Goal: Check status: Check status

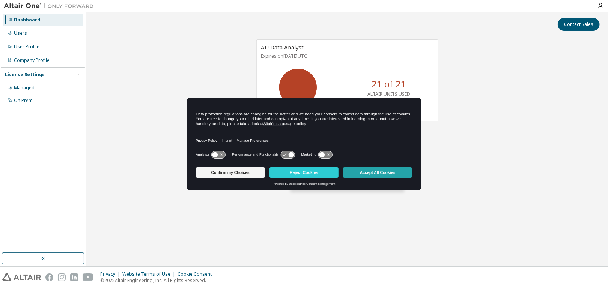
click at [376, 176] on button "Accept All Cookies" at bounding box center [377, 172] width 69 height 11
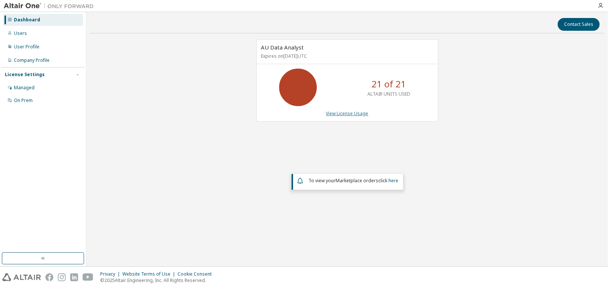
click at [350, 113] on link "View License Usage" at bounding box center [347, 113] width 42 height 6
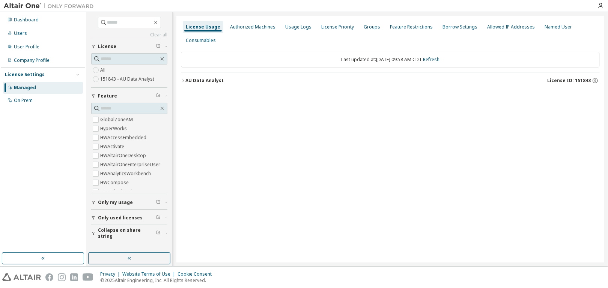
click at [186, 78] on div "AU Data Analyst" at bounding box center [204, 81] width 38 height 6
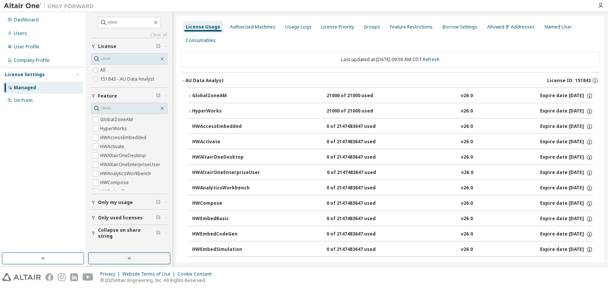
click at [189, 94] on icon "button" at bounding box center [190, 96] width 5 height 5
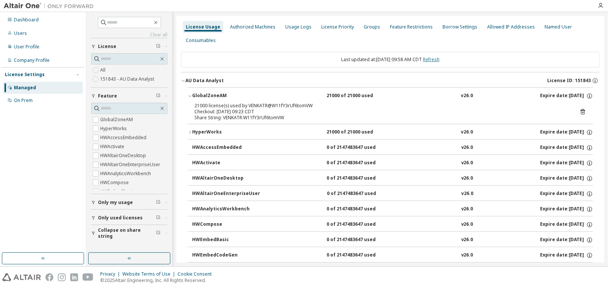
click at [438, 57] on link "Refresh" at bounding box center [431, 59] width 17 height 6
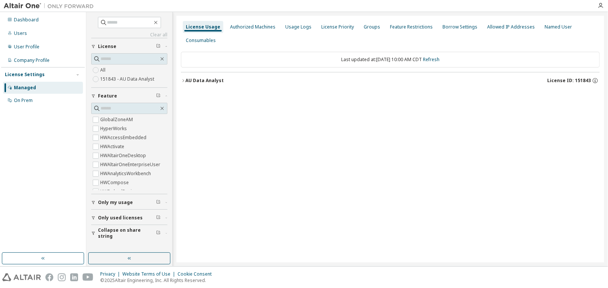
click at [182, 80] on icon "button" at bounding box center [183, 80] width 5 height 5
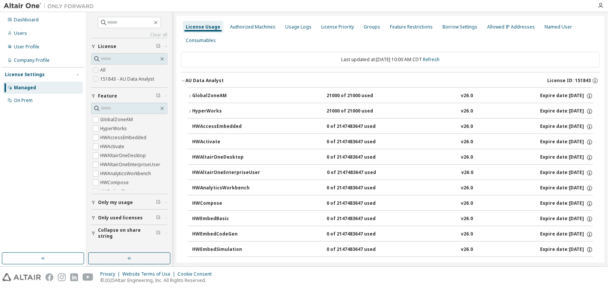
click at [189, 96] on icon "button" at bounding box center [190, 96] width 5 height 5
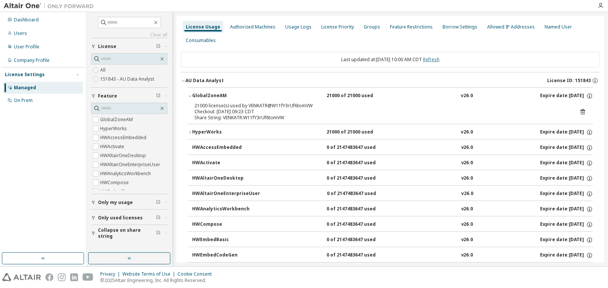
click at [435, 59] on link "Refresh" at bounding box center [431, 59] width 17 height 6
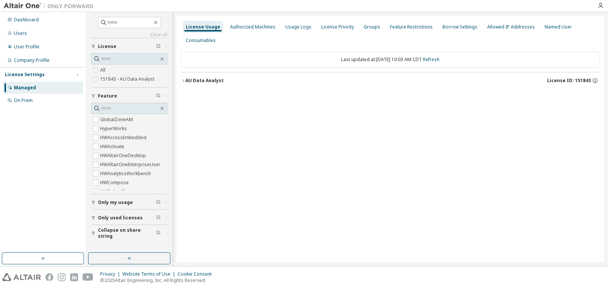
click at [183, 81] on icon "button" at bounding box center [183, 80] width 5 height 5
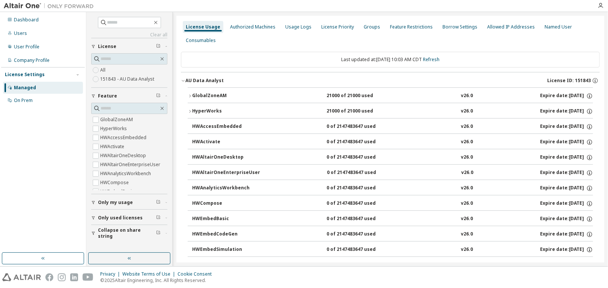
click at [189, 94] on icon "button" at bounding box center [190, 96] width 5 height 5
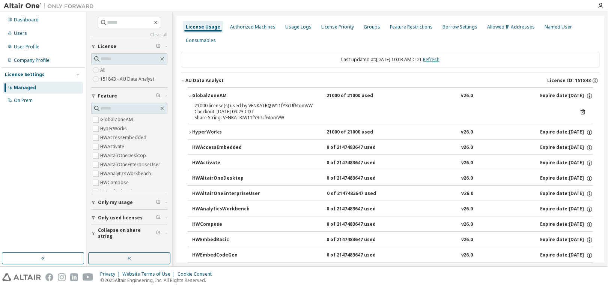
click at [440, 59] on link "Refresh" at bounding box center [431, 59] width 17 height 6
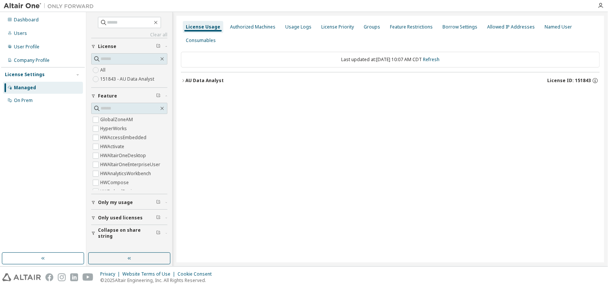
click at [186, 80] on div "AU Data Analyst" at bounding box center [204, 81] width 38 height 6
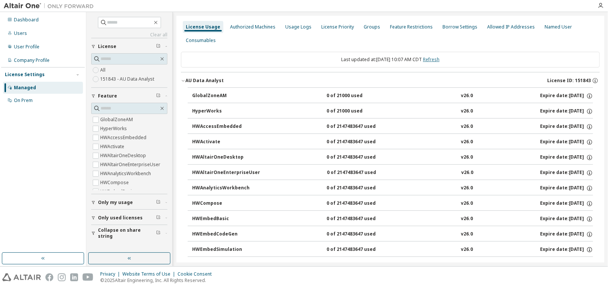
click at [440, 57] on link "Refresh" at bounding box center [431, 59] width 17 height 6
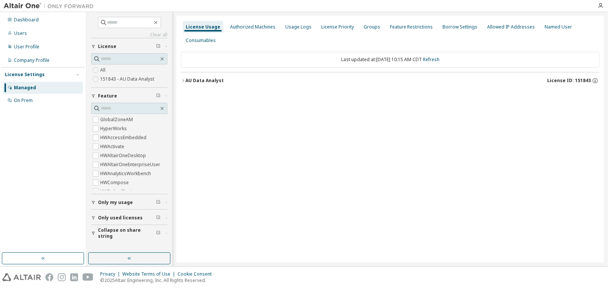
click at [183, 80] on icon "button" at bounding box center [183, 80] width 5 height 5
click at [184, 82] on icon "button" at bounding box center [183, 80] width 5 height 5
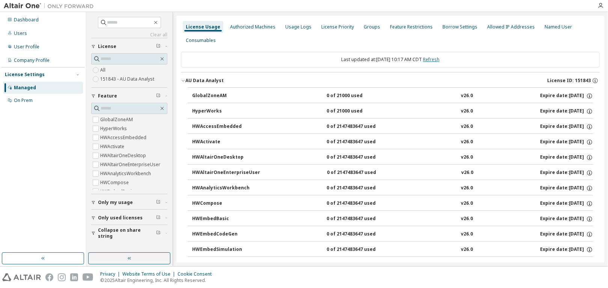
click at [440, 61] on link "Refresh" at bounding box center [431, 59] width 17 height 6
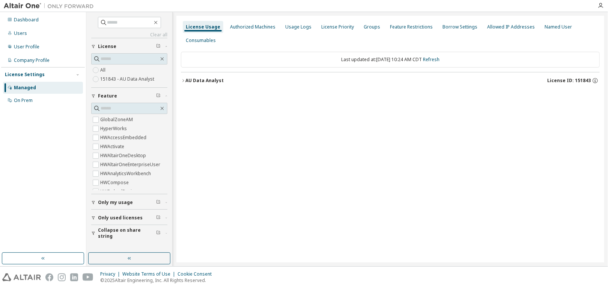
click at [182, 81] on icon "button" at bounding box center [183, 80] width 5 height 5
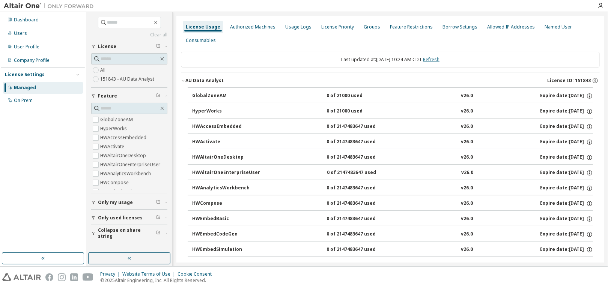
click at [440, 60] on link "Refresh" at bounding box center [431, 59] width 17 height 6
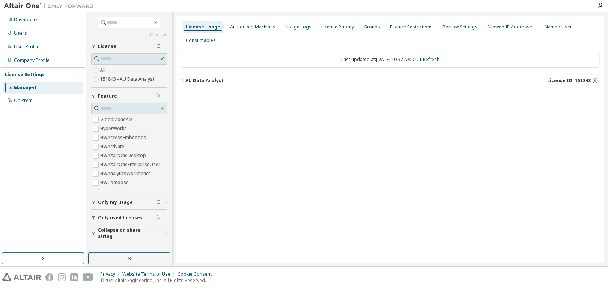
click at [184, 80] on icon "button" at bounding box center [183, 80] width 5 height 5
